Goal: Task Accomplishment & Management: Manage account settings

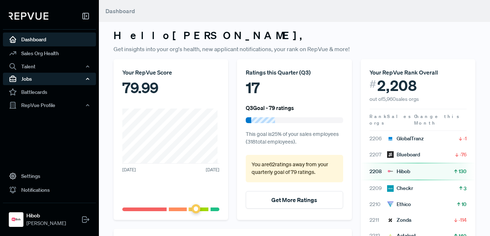
click at [80, 76] on div "Jobs" at bounding box center [49, 79] width 93 height 12
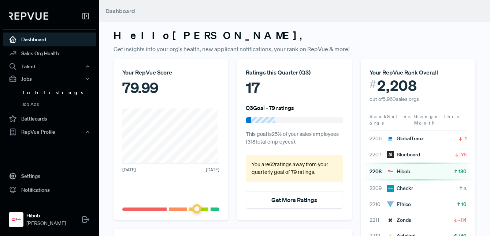
click at [61, 96] on link "Job Listings" at bounding box center [59, 93] width 93 height 12
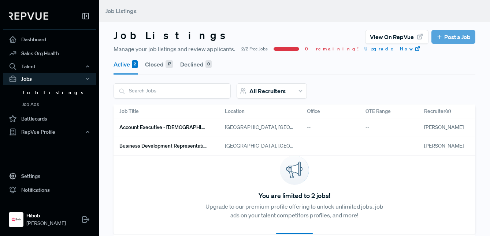
click at [176, 135] on div "Account Executive - [DEMOGRAPHIC_DATA]" at bounding box center [165, 128] width 105 height 19
click at [176, 131] on h6 "Account Executive - [DEMOGRAPHIC_DATA]" at bounding box center [163, 127] width 88 height 6
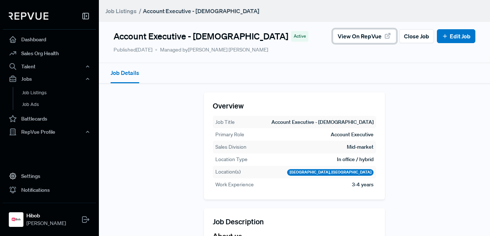
click at [373, 36] on span "View on RepVue" at bounding box center [359, 36] width 44 height 9
click at [461, 38] on link "Edit Job" at bounding box center [455, 36] width 29 height 9
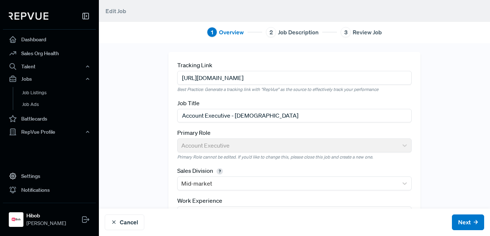
click at [241, 83] on input "[URL][DOMAIN_NAME]" at bounding box center [294, 78] width 234 height 14
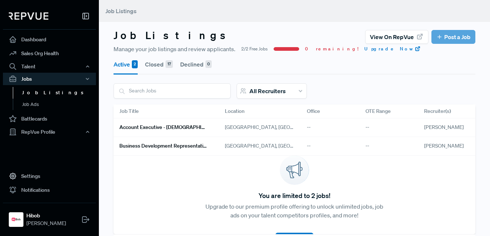
click at [173, 151] on link "Business Development Representative - [DEMOGRAPHIC_DATA]" at bounding box center [163, 146] width 88 height 12
